Goal: Task Accomplishment & Management: Manage account settings

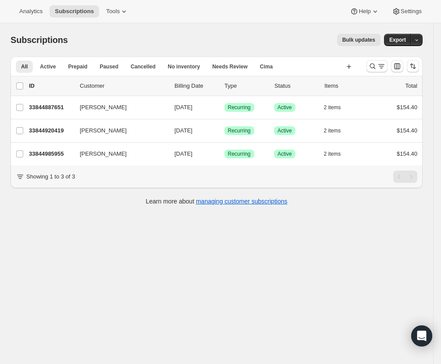
scroll to position [22, 0]
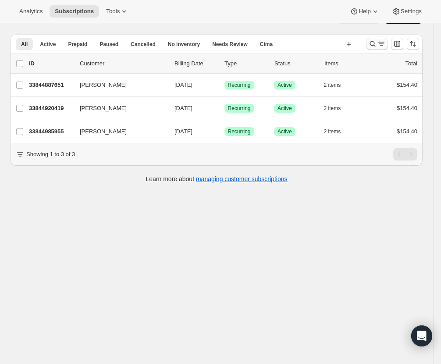
click at [377, 42] on icon "Search and filter results" at bounding box center [372, 43] width 9 height 9
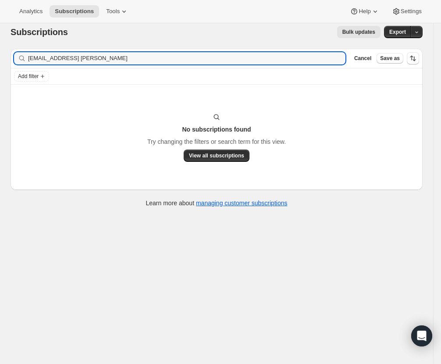
scroll to position [0, 0]
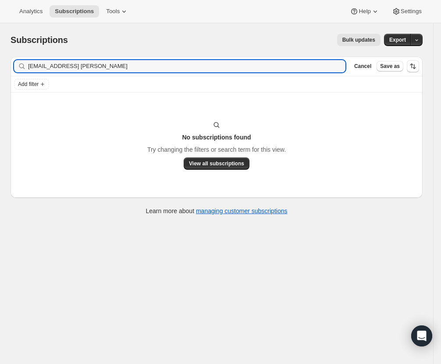
drag, startPoint x: 149, startPoint y: 68, endPoint x: -112, endPoint y: 79, distance: 261.5
click at [0, 79] on html "Analytics Subscriptions Tools Help Settings Skip to content Subscriptions. This…" at bounding box center [220, 182] width 441 height 364
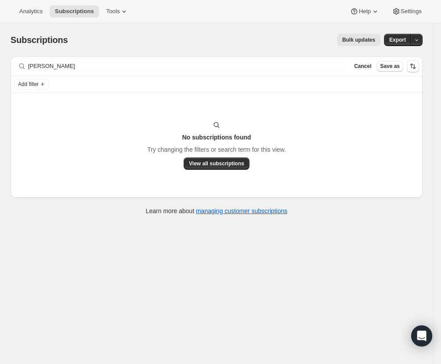
click at [244, 25] on div "Subscriptions. This page is ready Subscriptions Bulk updates More actions Bulk …" at bounding box center [217, 39] width 412 height 33
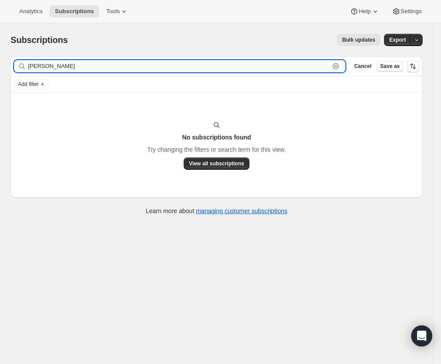
click at [153, 65] on input "[PERSON_NAME]" at bounding box center [179, 66] width 302 height 12
drag, startPoint x: -11, startPoint y: 61, endPoint x: -112, endPoint y: 61, distance: 100.4
click at [0, 61] on html "Analytics Subscriptions Tools Help Settings Skip to content Subscriptions. This…" at bounding box center [220, 182] width 441 height 364
paste input "[EMAIL_ADDRESS][PERSON_NAME][DOMAIN_NAME]"
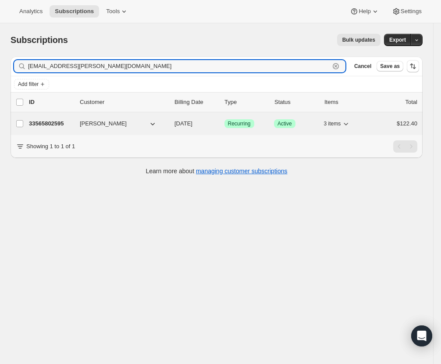
type input "[EMAIL_ADDRESS][PERSON_NAME][DOMAIN_NAME]"
click at [55, 121] on p "33565802595" at bounding box center [51, 123] width 44 height 9
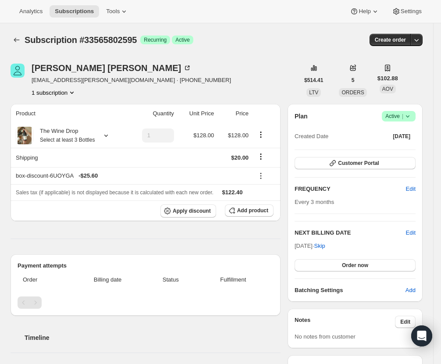
click at [405, 116] on span "Active |" at bounding box center [398, 116] width 27 height 9
click at [414, 146] on span "Cancel subscription" at bounding box center [404, 148] width 50 height 7
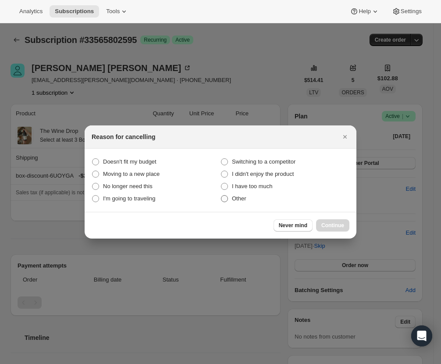
click at [237, 199] on span "Other" at bounding box center [239, 198] width 14 height 7
click at [221, 196] on input "Other" at bounding box center [221, 195] width 0 height 0
radio input "true"
click at [328, 225] on span "Continue" at bounding box center [332, 225] width 23 height 7
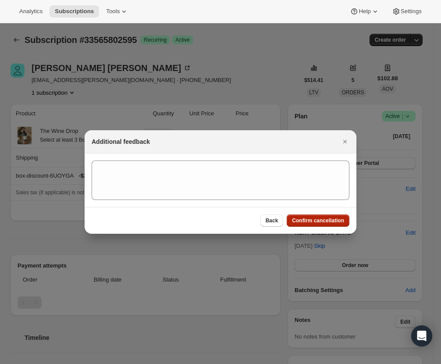
click at [324, 223] on span "Confirm cancellation" at bounding box center [318, 220] width 52 height 7
